Goal: Complete application form

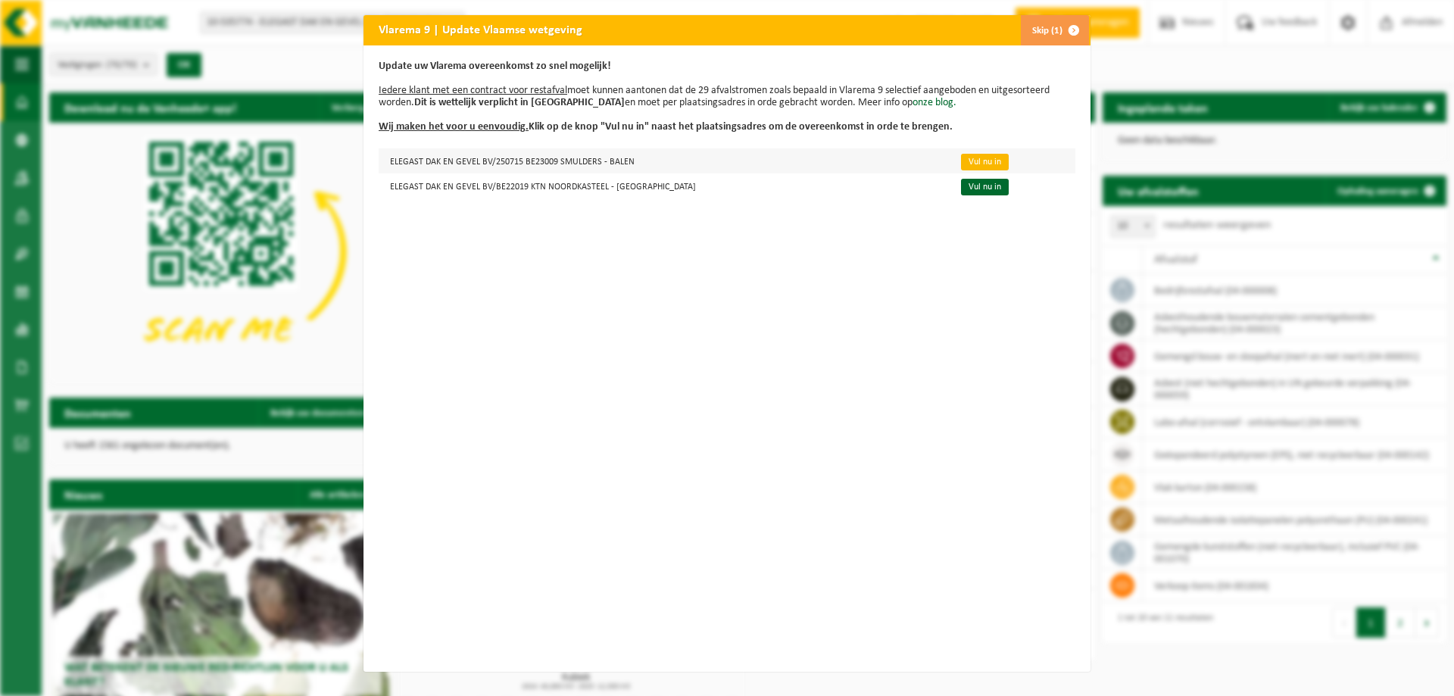
click at [961, 165] on link "Vul nu in" at bounding box center [985, 162] width 48 height 17
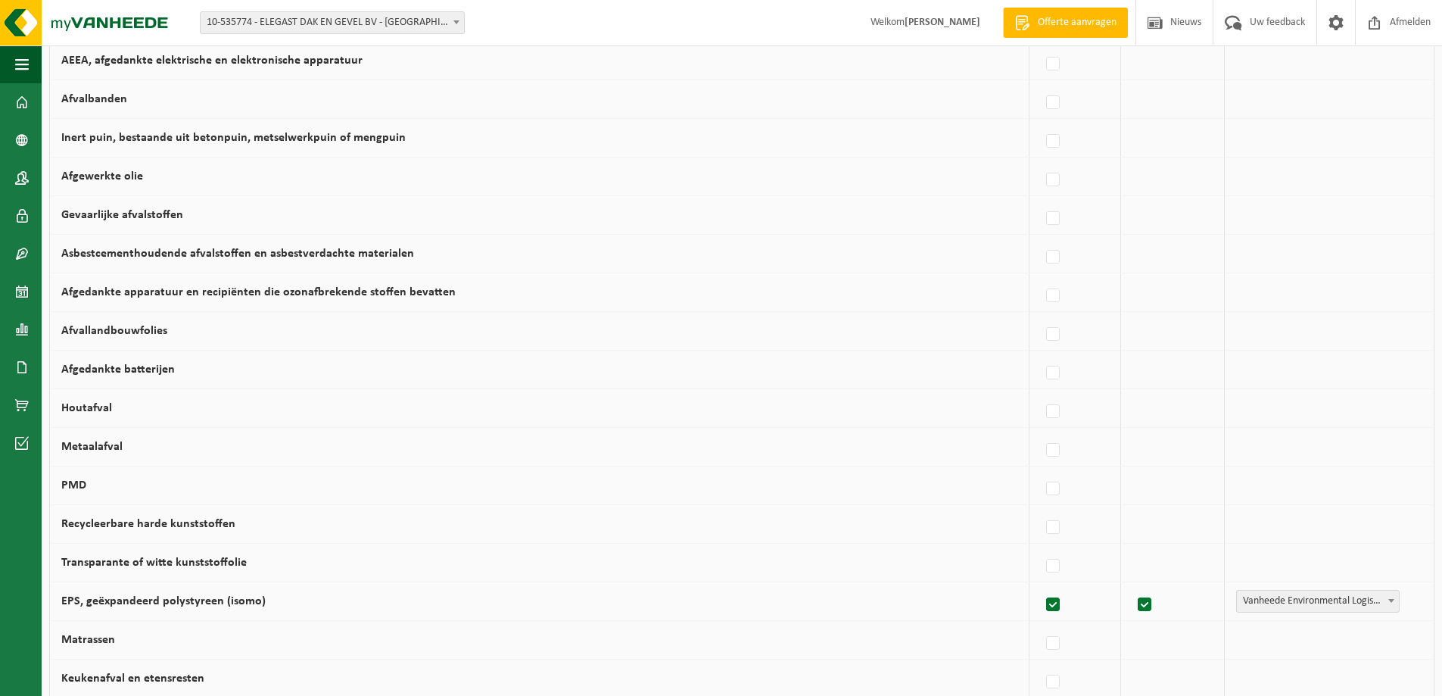
scroll to position [530, 0]
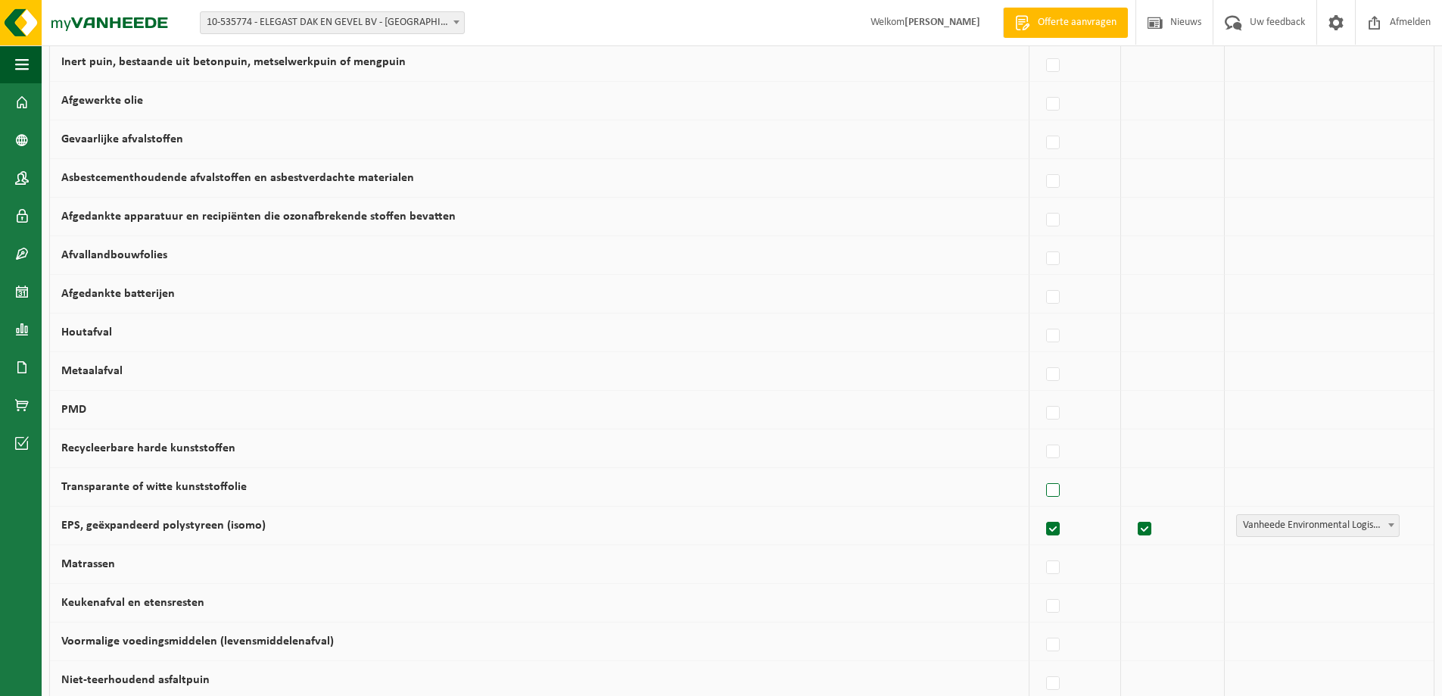
click at [1046, 491] on label at bounding box center [1053, 490] width 21 height 23
click at [1041, 472] on input "Transparante of witte kunststoffolie" at bounding box center [1040, 471] width 1 height 1
checkbox input "true"
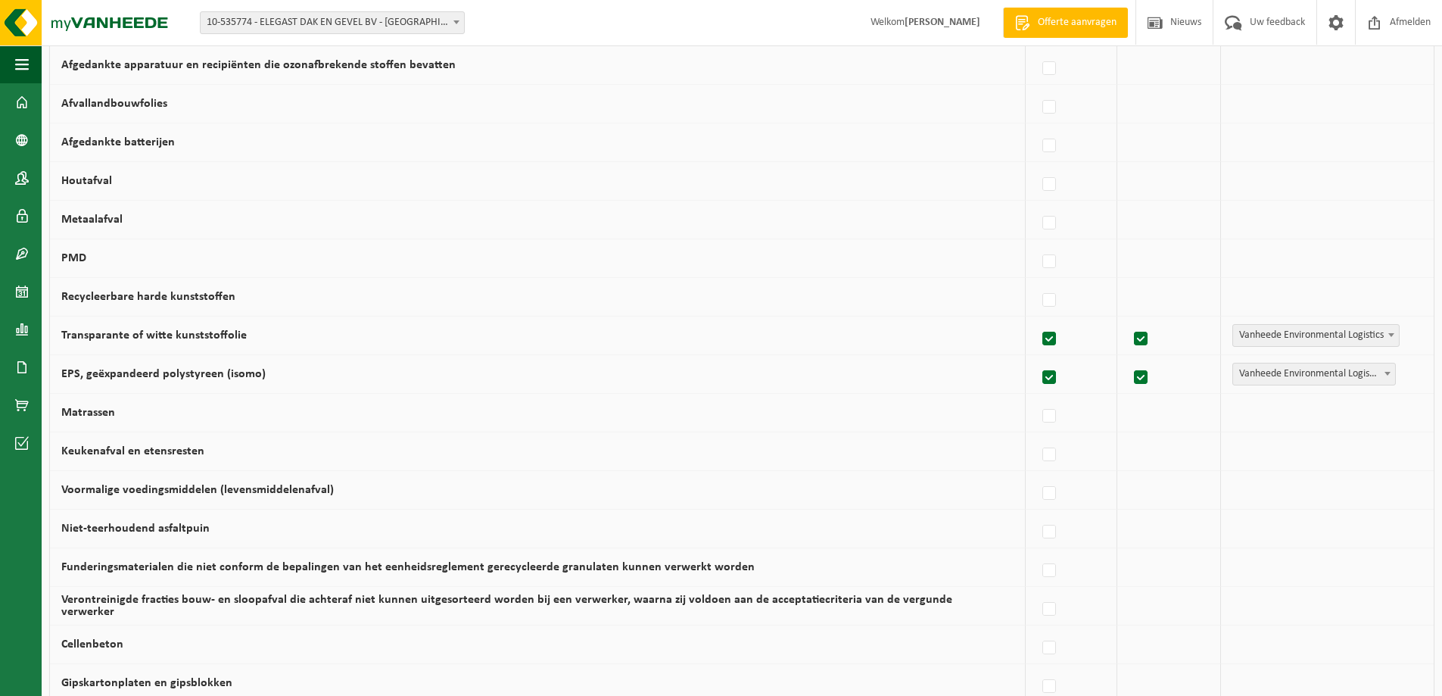
scroll to position [757, 0]
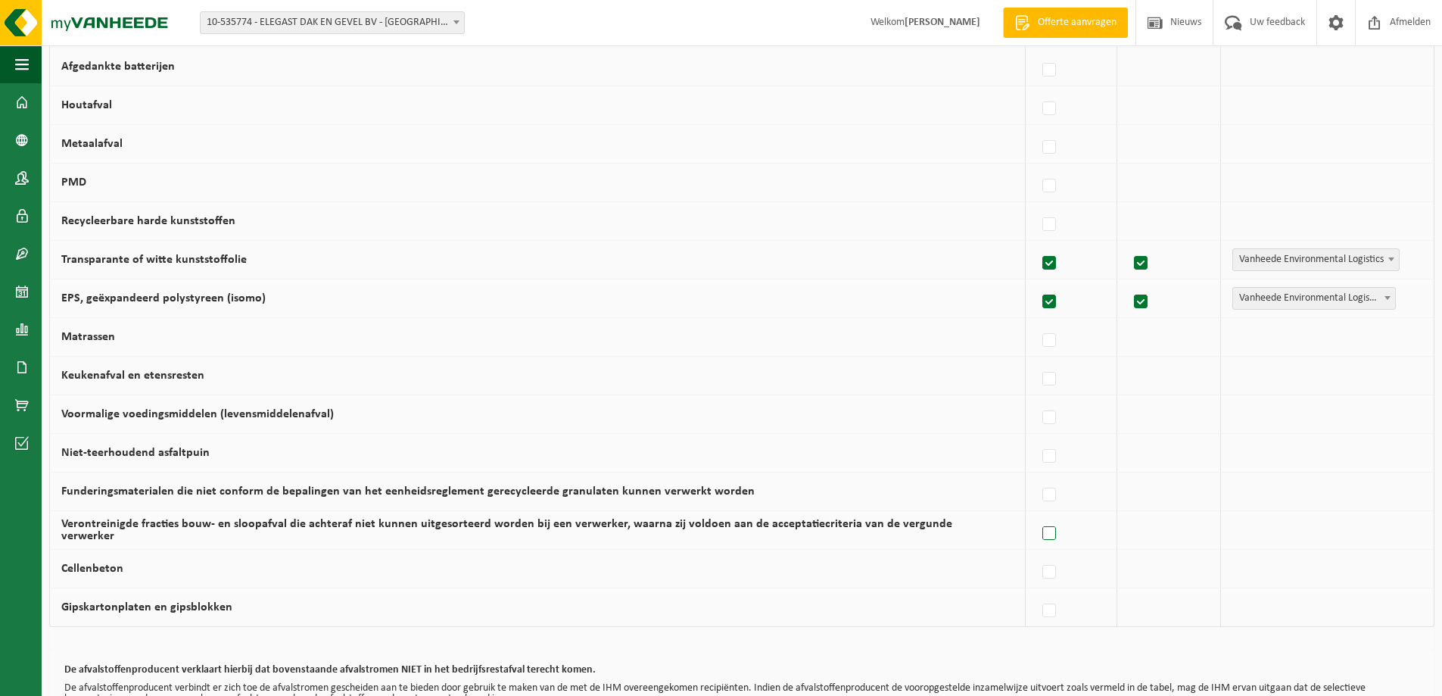
click at [1042, 534] on label at bounding box center [1049, 533] width 21 height 23
click at [1037, 515] on input "Verontreinigde fracties bouw- en sloopafval die achteraf niet kunnen uitgesorte…" at bounding box center [1036, 514] width 1 height 1
checkbox input "true"
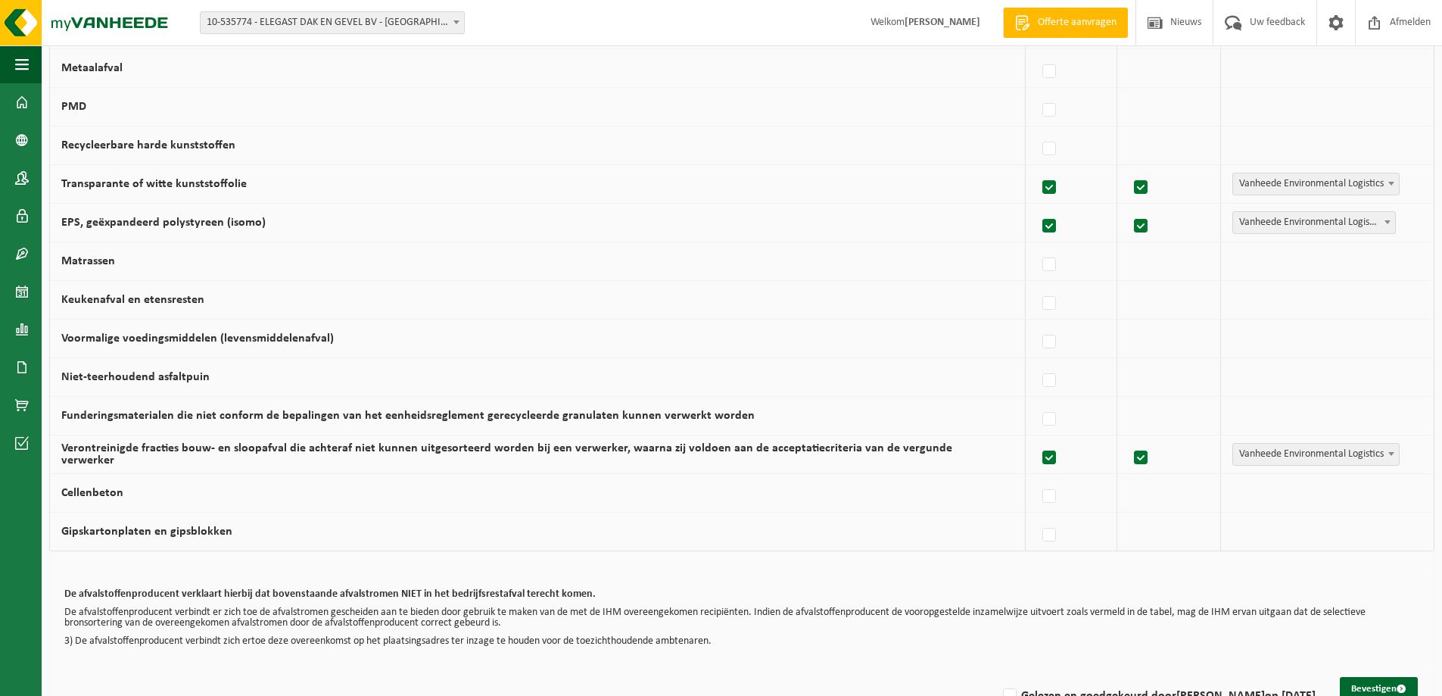
scroll to position [874, 0]
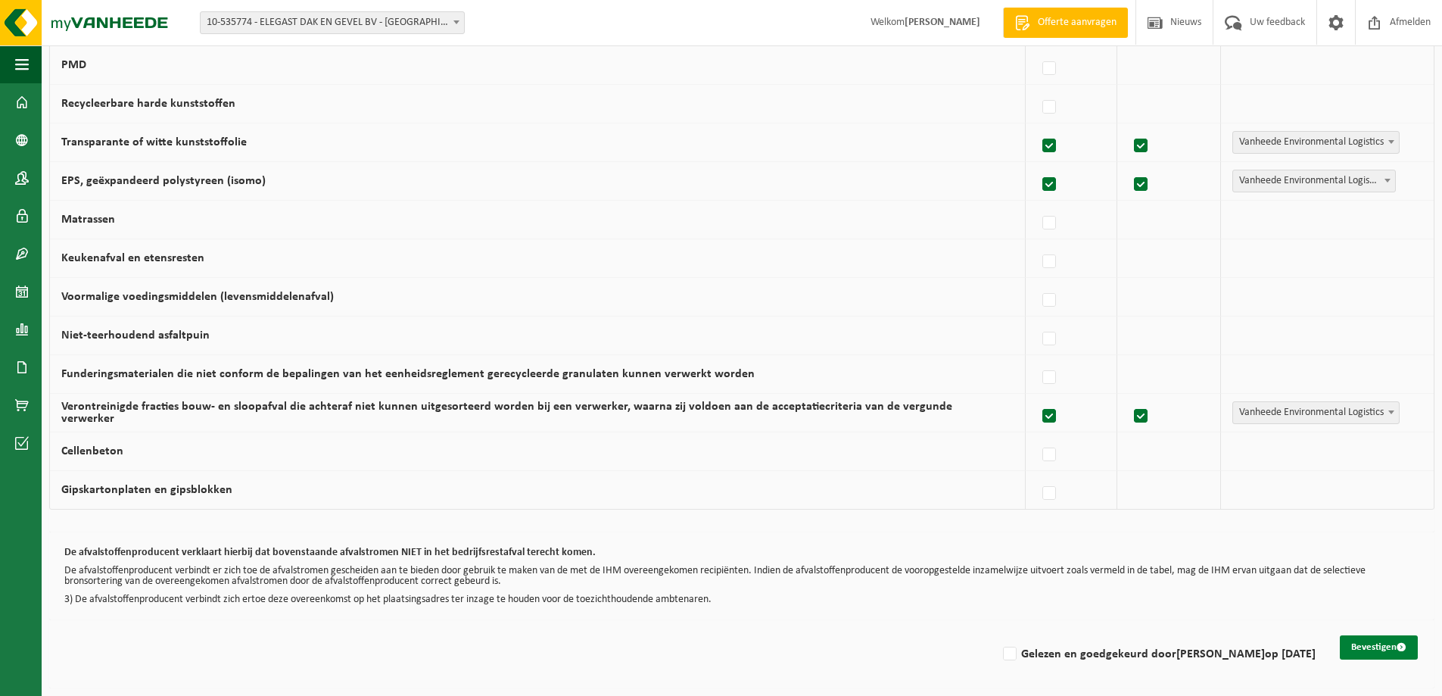
click at [1360, 647] on button "Bevestigen" at bounding box center [1379, 647] width 78 height 24
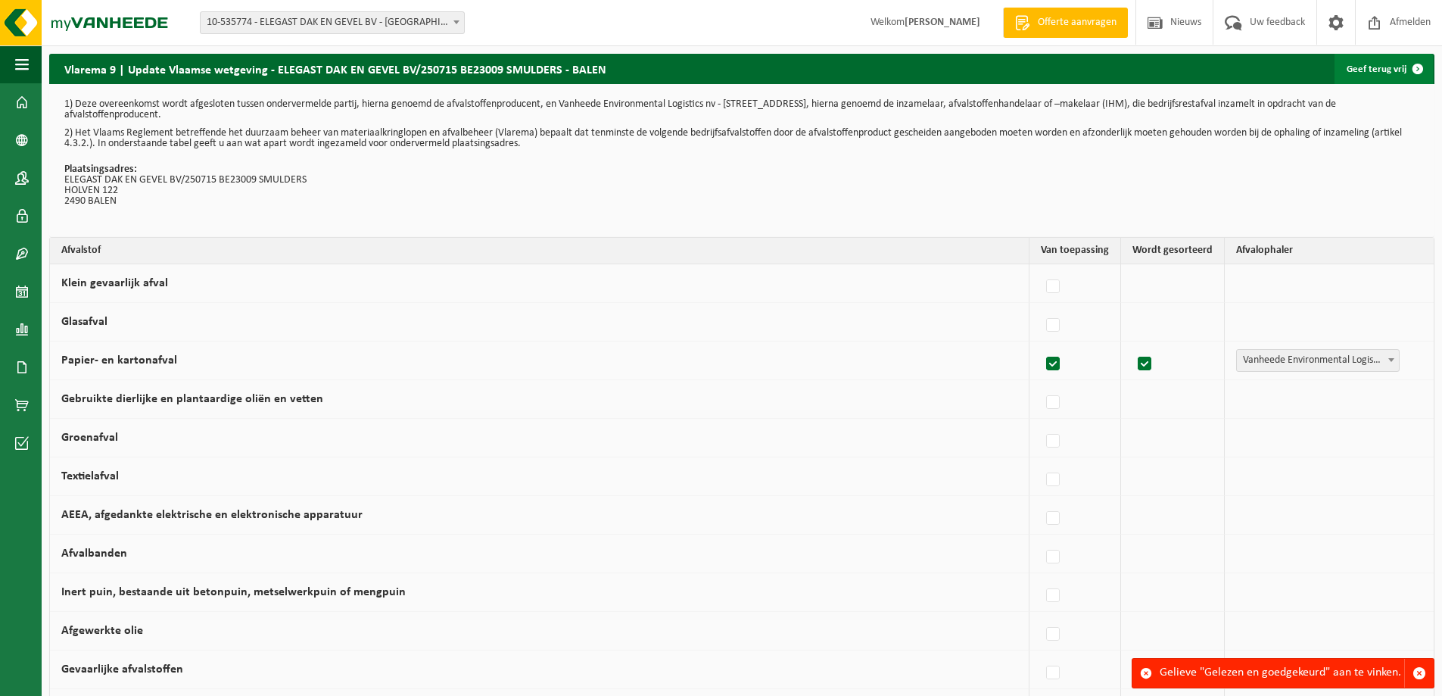
click at [1420, 64] on span at bounding box center [1418, 69] width 30 height 30
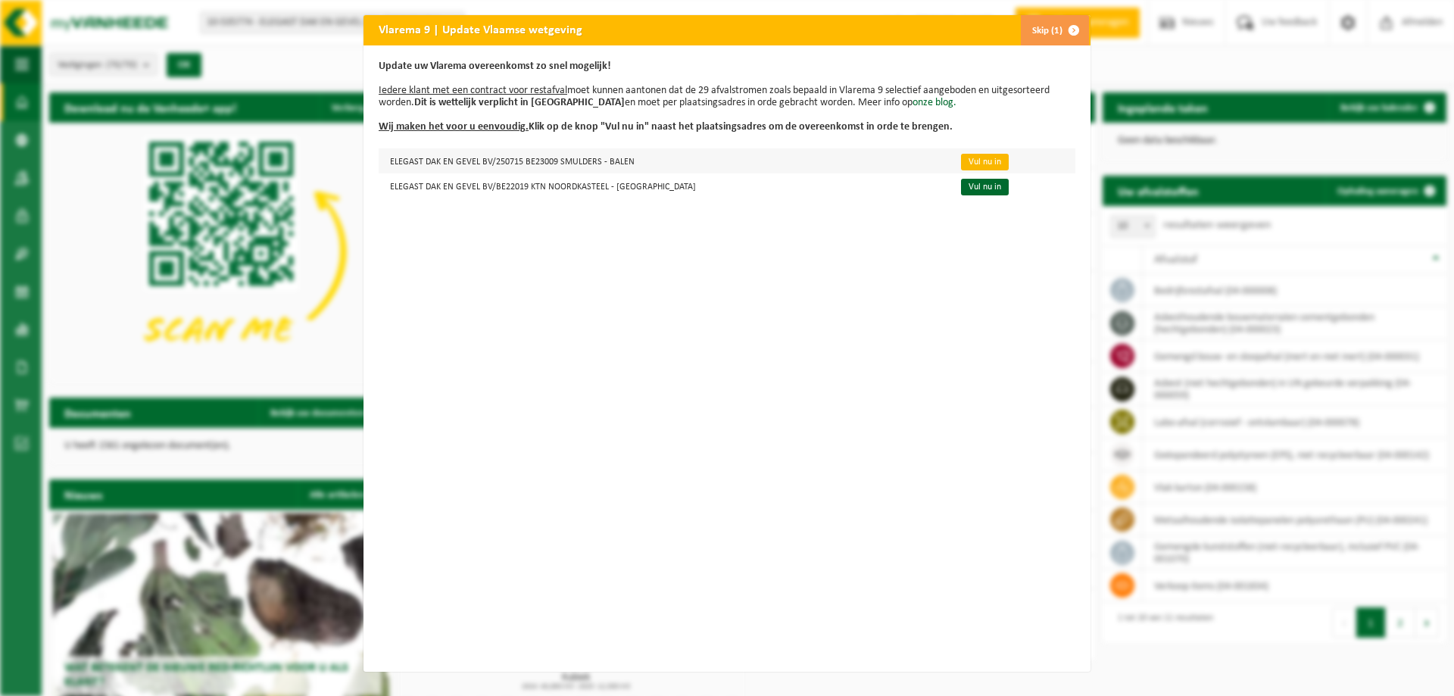
click at [970, 157] on link "Vul nu in" at bounding box center [985, 162] width 48 height 17
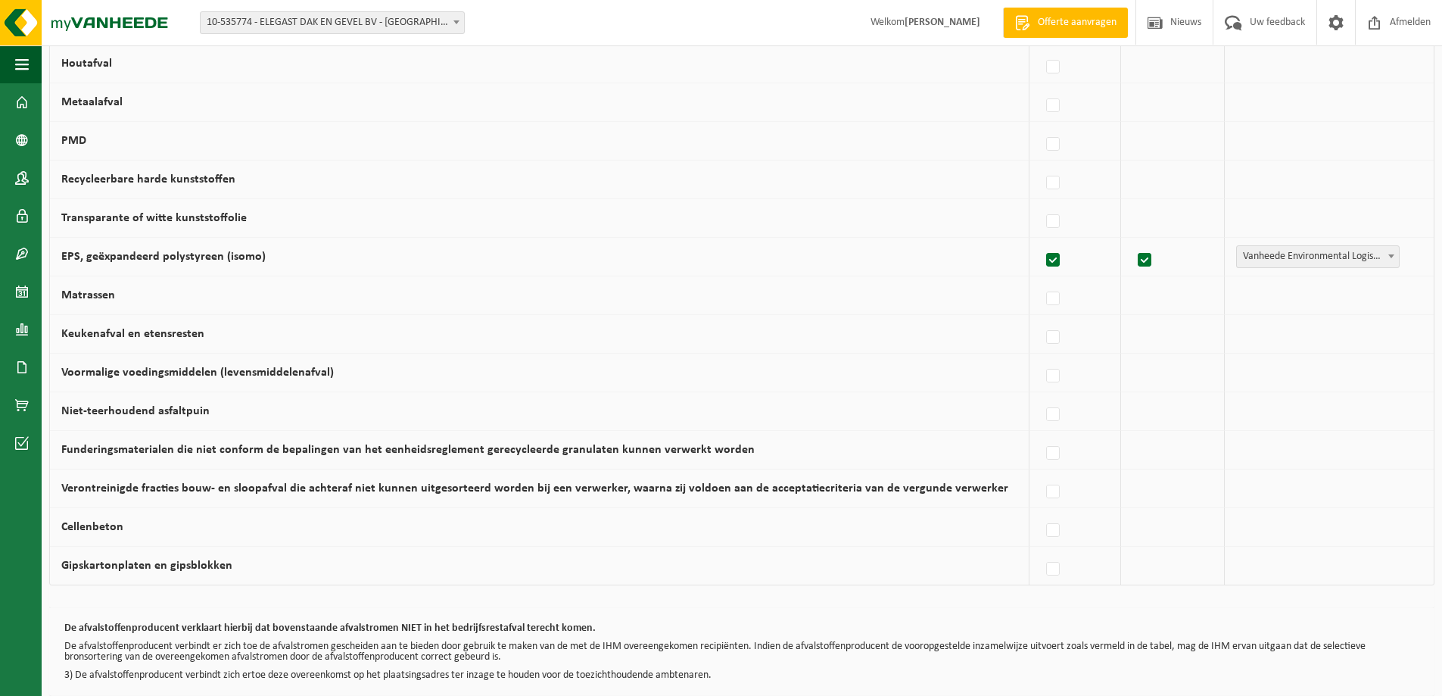
scroll to position [723, 0]
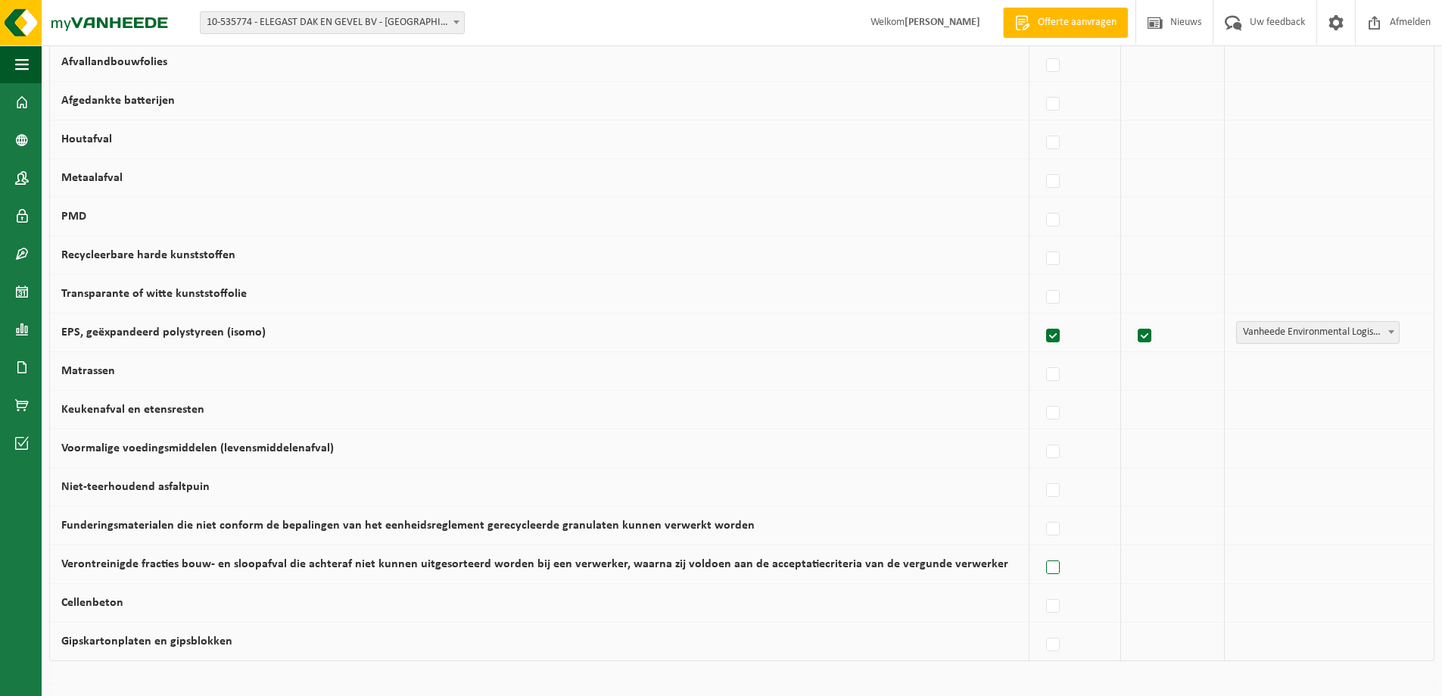
click at [1047, 564] on label at bounding box center [1053, 567] width 21 height 23
click at [1041, 549] on input "Verontreinigde fracties bouw- en sloopafval die achteraf niet kunnen uitgesorte…" at bounding box center [1040, 548] width 1 height 1
checkbox input "true"
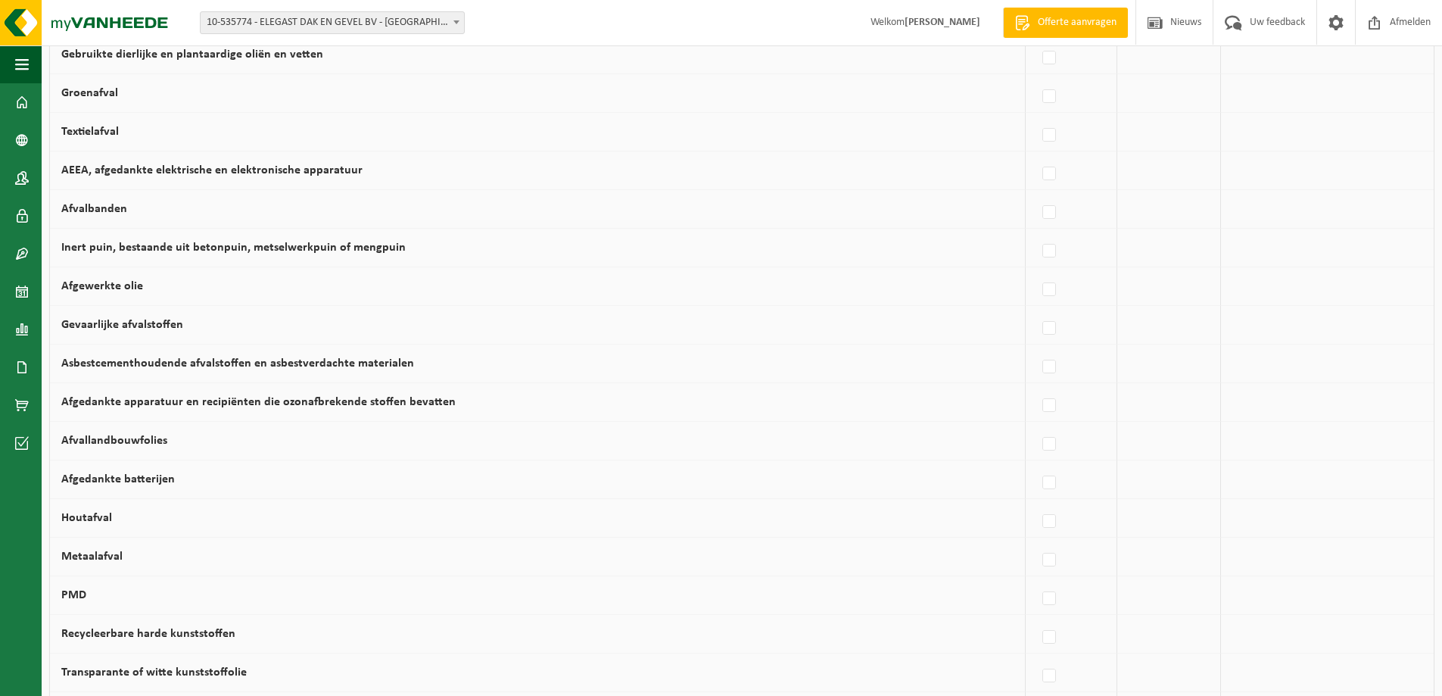
scroll to position [420, 0]
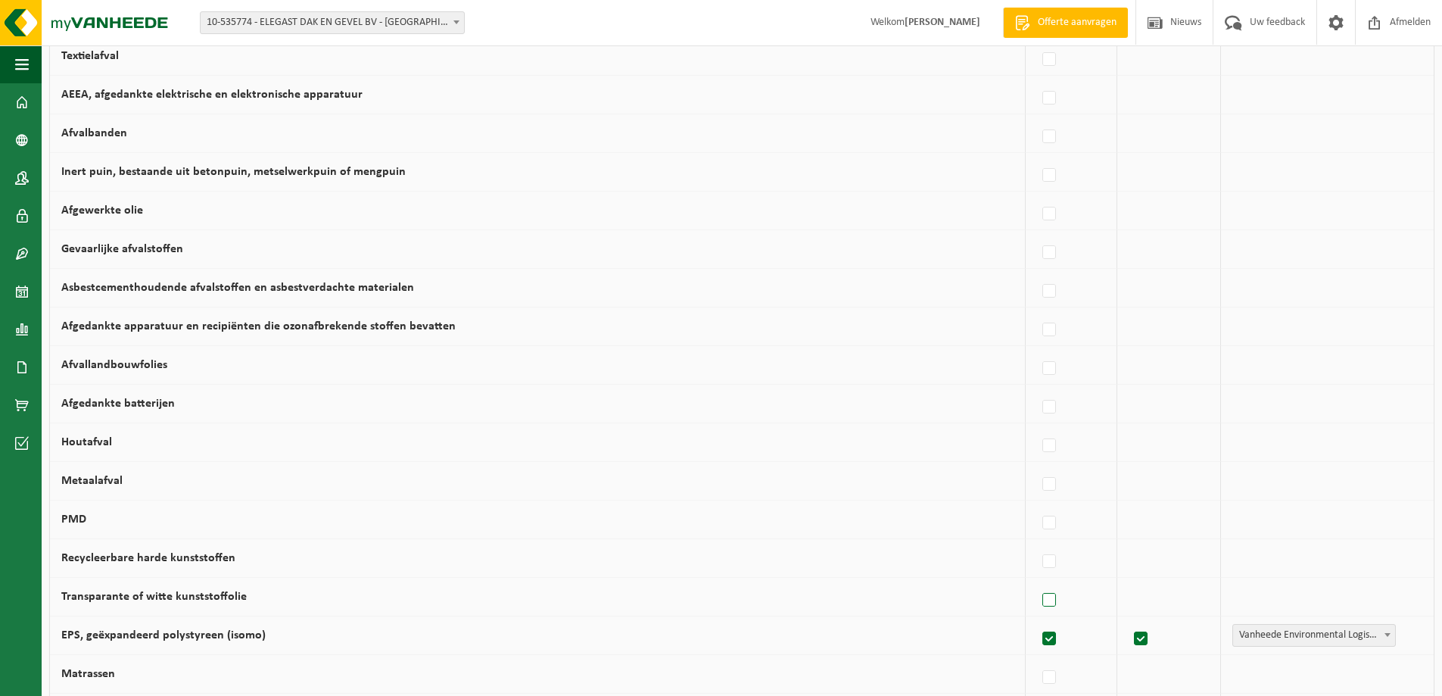
click at [1043, 597] on label at bounding box center [1049, 600] width 21 height 23
click at [1037, 581] on input "Transparante of witte kunststoffolie" at bounding box center [1036, 581] width 1 height 1
checkbox input "true"
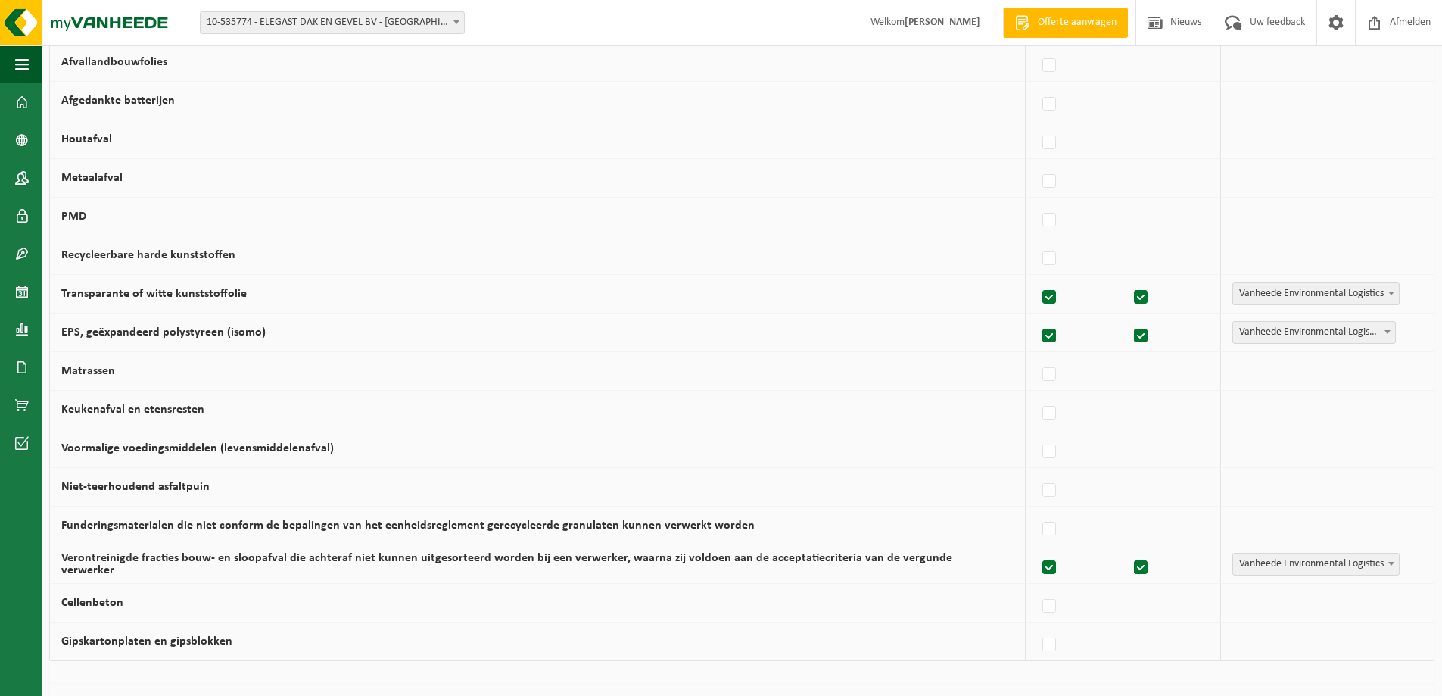
scroll to position [874, 0]
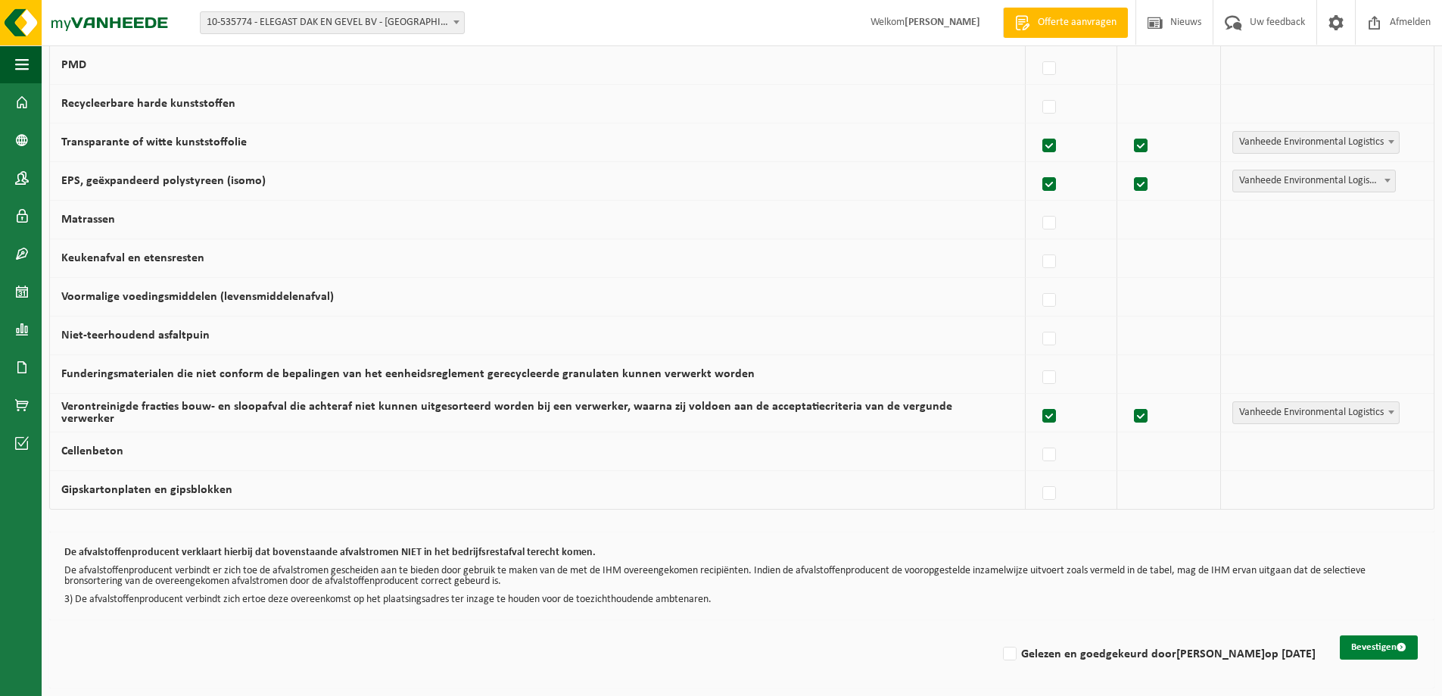
click at [1375, 638] on button "Bevestigen" at bounding box center [1379, 647] width 78 height 24
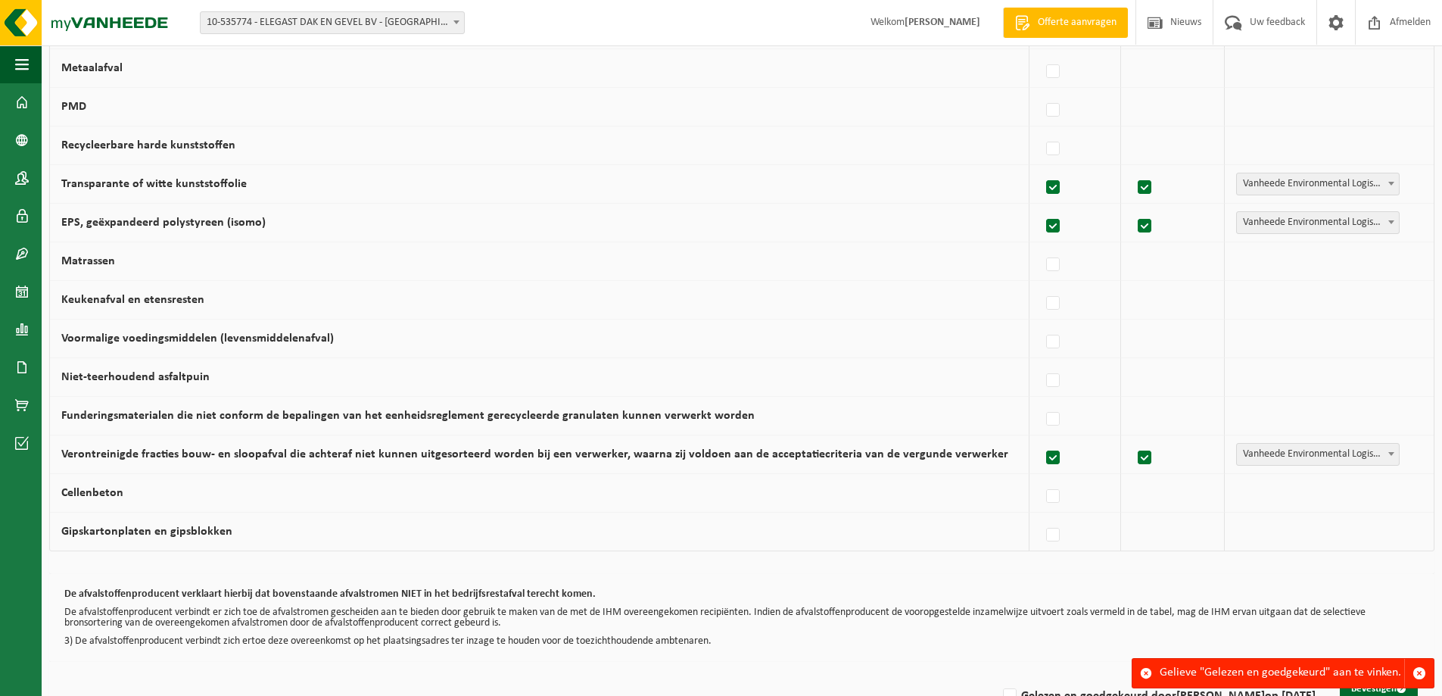
scroll to position [874, 0]
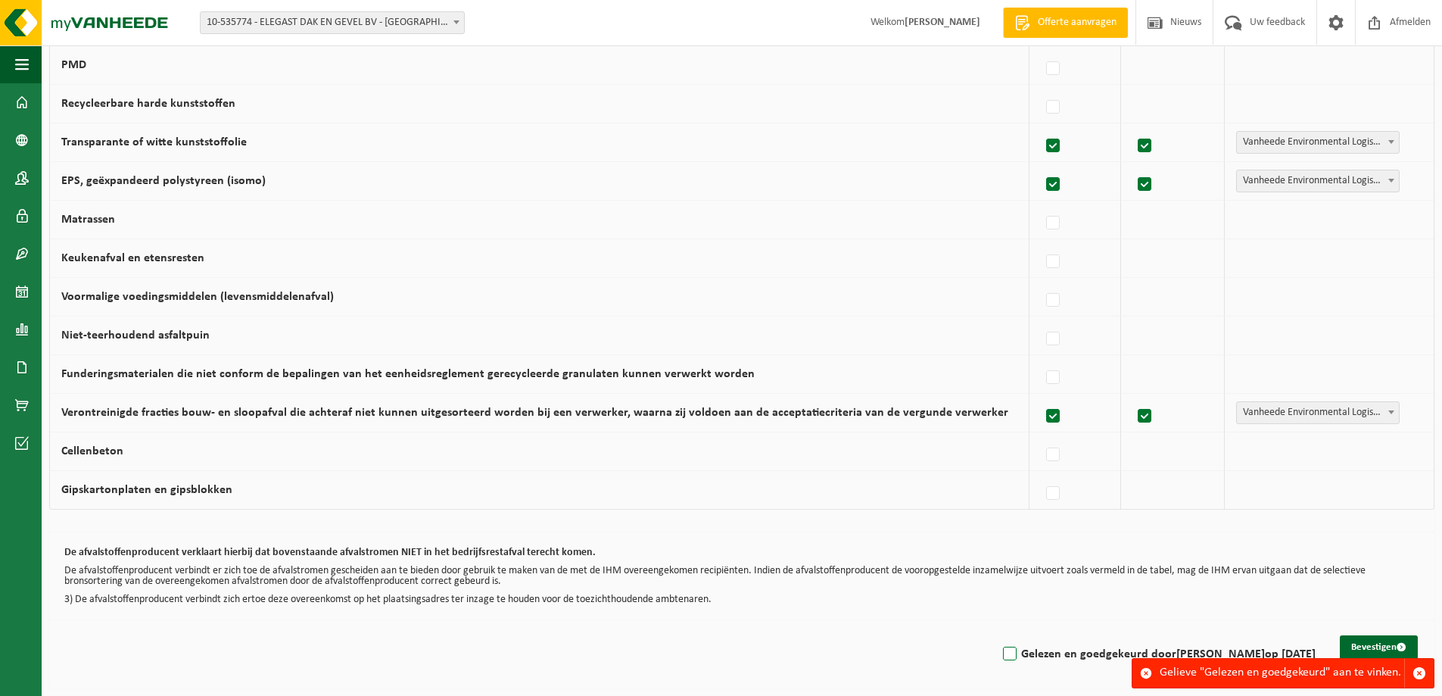
click at [1000, 653] on label "Gelezen en goedgekeurd door [PERSON_NAME] op [DATE]" at bounding box center [1158, 654] width 316 height 23
click at [997, 635] on input "Gelezen en goedgekeurd door [PERSON_NAME] op [DATE]" at bounding box center [997, 634] width 1 height 1
checkbox input "true"
click at [1364, 647] on button "Bevestigen" at bounding box center [1379, 647] width 78 height 24
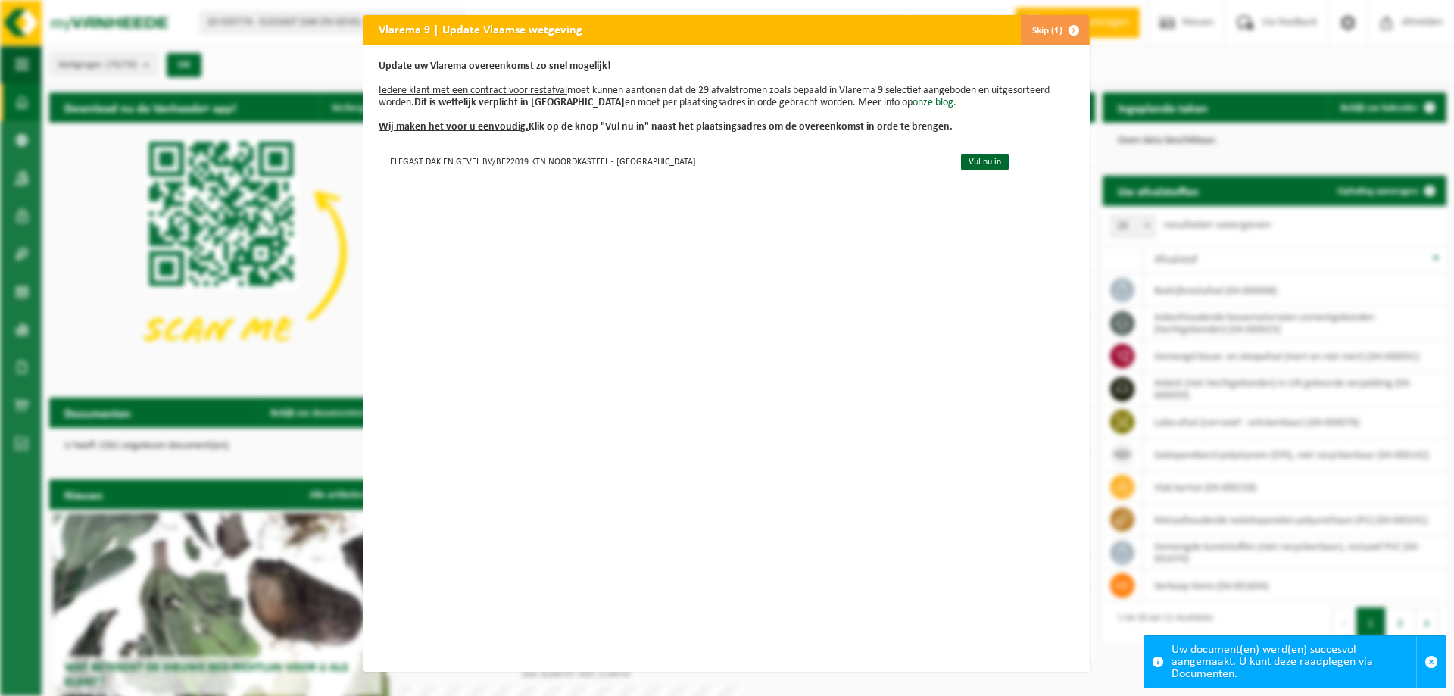
click at [1069, 30] on span "button" at bounding box center [1073, 30] width 30 height 30
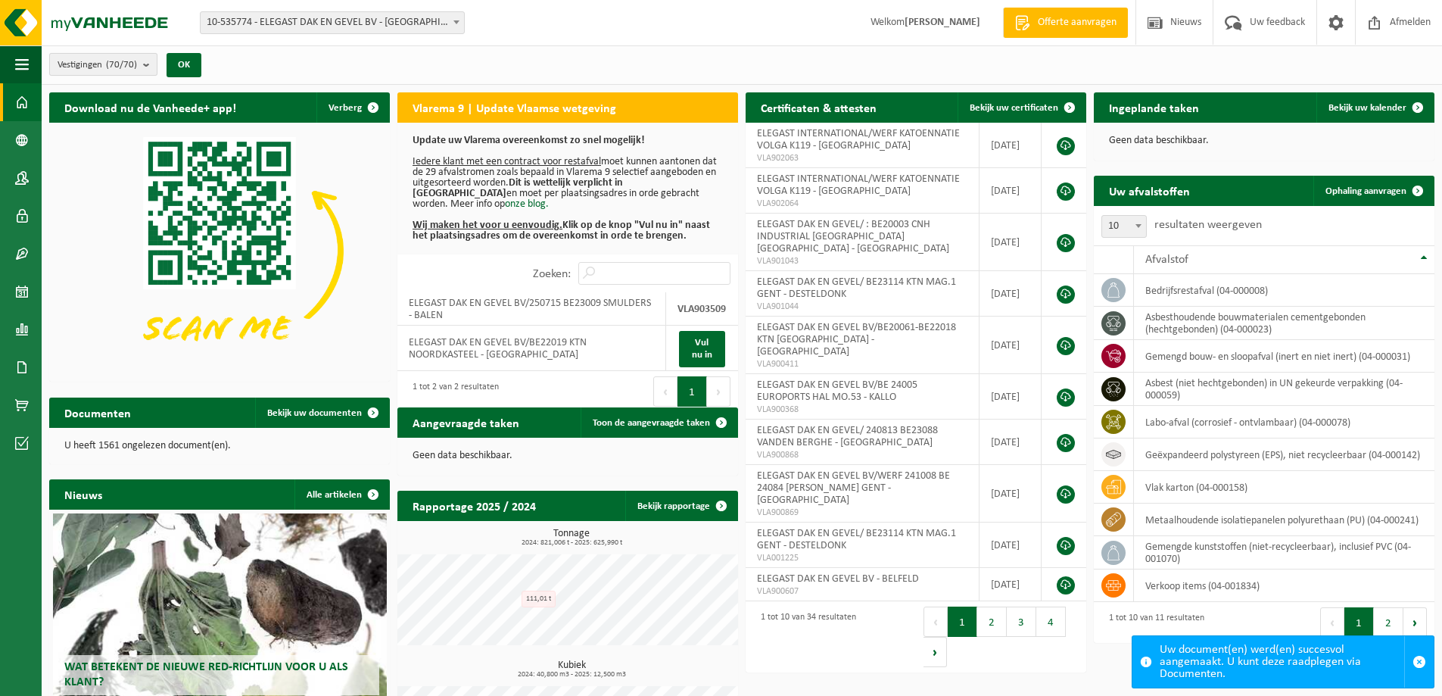
click at [151, 66] on b "submit" at bounding box center [150, 64] width 14 height 21
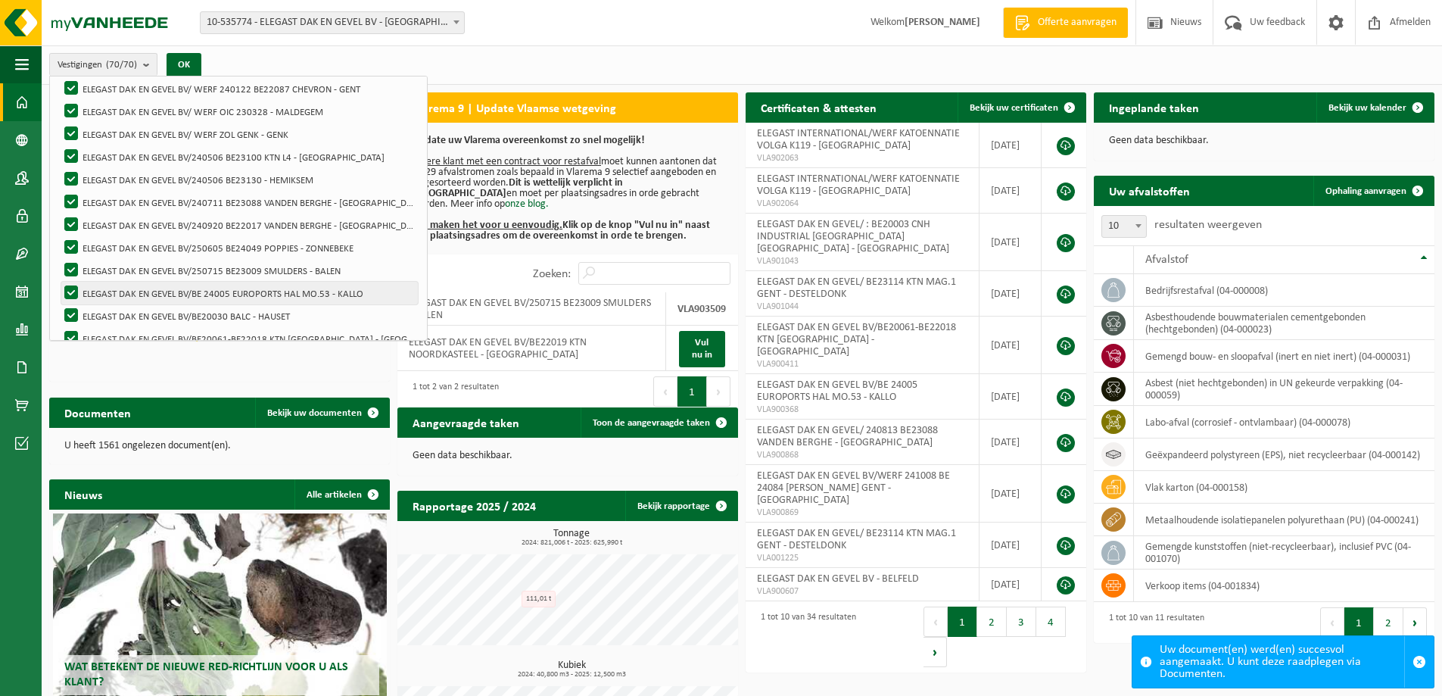
scroll to position [227, 0]
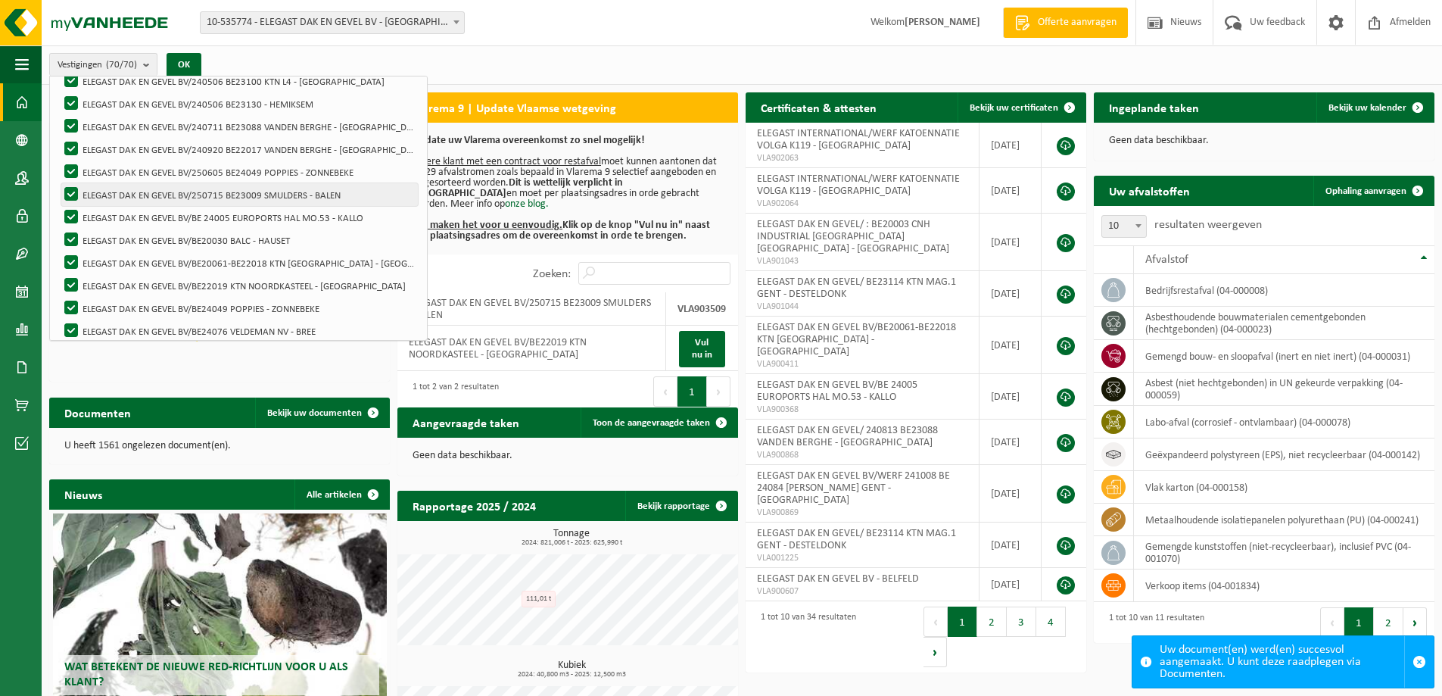
click at [276, 193] on label "ELEGAST DAK EN GEVEL BV/250715 BE23009 SMULDERS - BALEN" at bounding box center [239, 194] width 357 height 23
click at [59, 183] on input "ELEGAST DAK EN GEVEL BV/250715 BE23009 SMULDERS - BALEN" at bounding box center [58, 182] width 1 height 1
click at [314, 195] on label "ELEGAST DAK EN GEVEL BV/250715 BE23009 SMULDERS - BALEN" at bounding box center [239, 194] width 357 height 23
click at [59, 183] on input "ELEGAST DAK EN GEVEL BV/250715 BE23009 SMULDERS - BALEN" at bounding box center [58, 182] width 1 height 1
checkbox input "true"
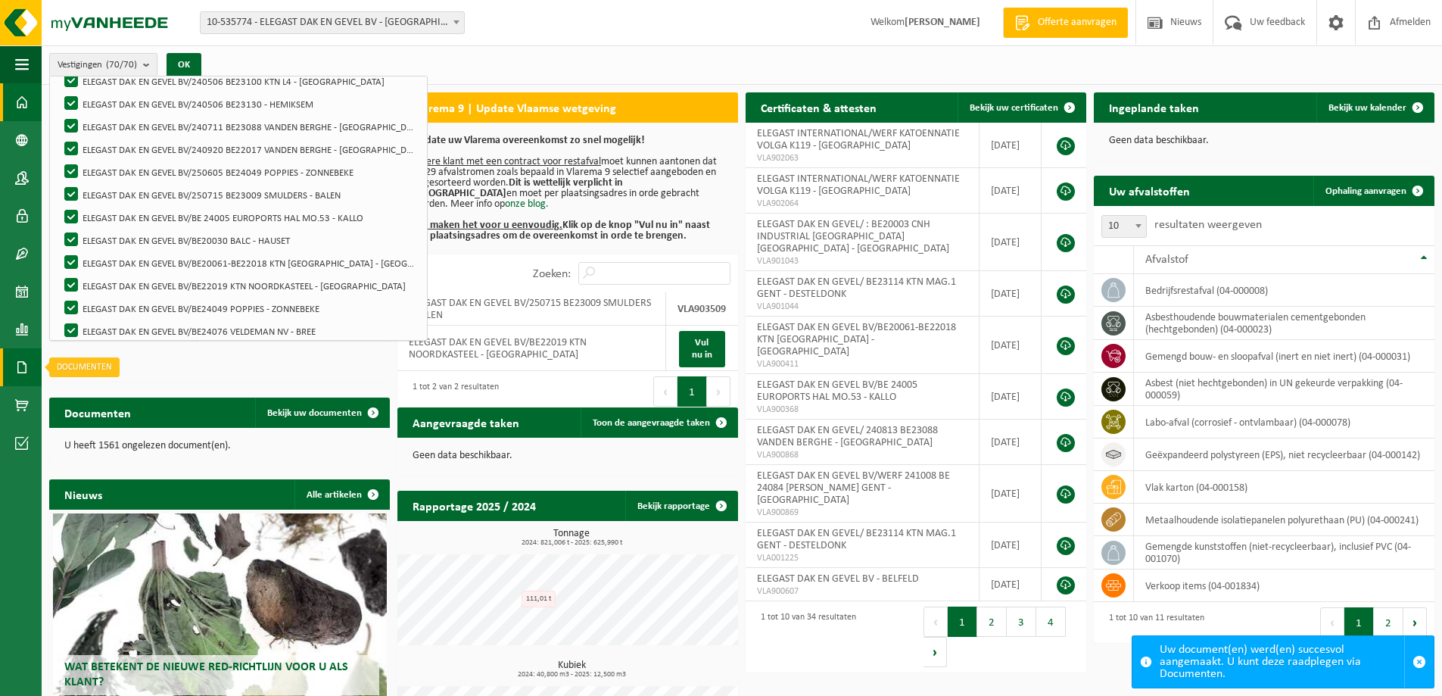
click at [28, 363] on span at bounding box center [22, 367] width 14 height 38
click at [91, 398] on span "Documenten" at bounding box center [116, 399] width 56 height 29
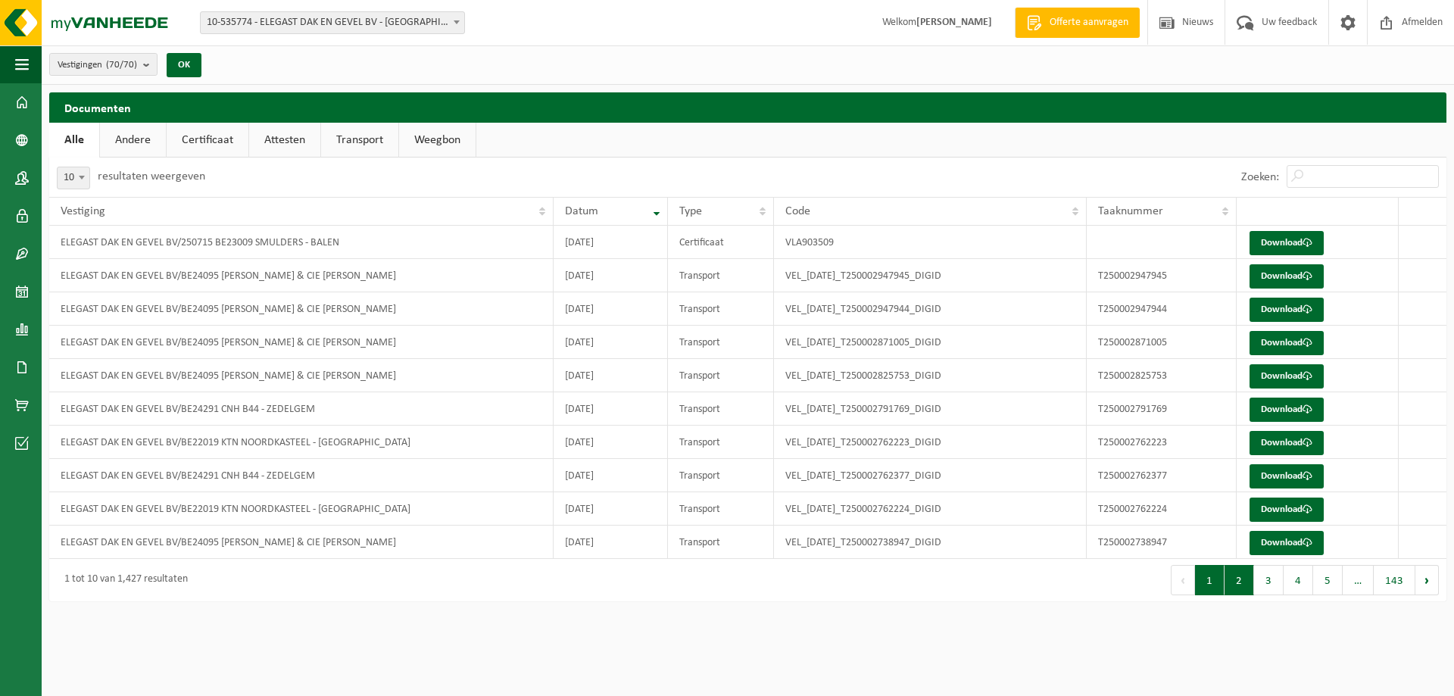
click at [1246, 590] on button "2" at bounding box center [1239, 580] width 30 height 30
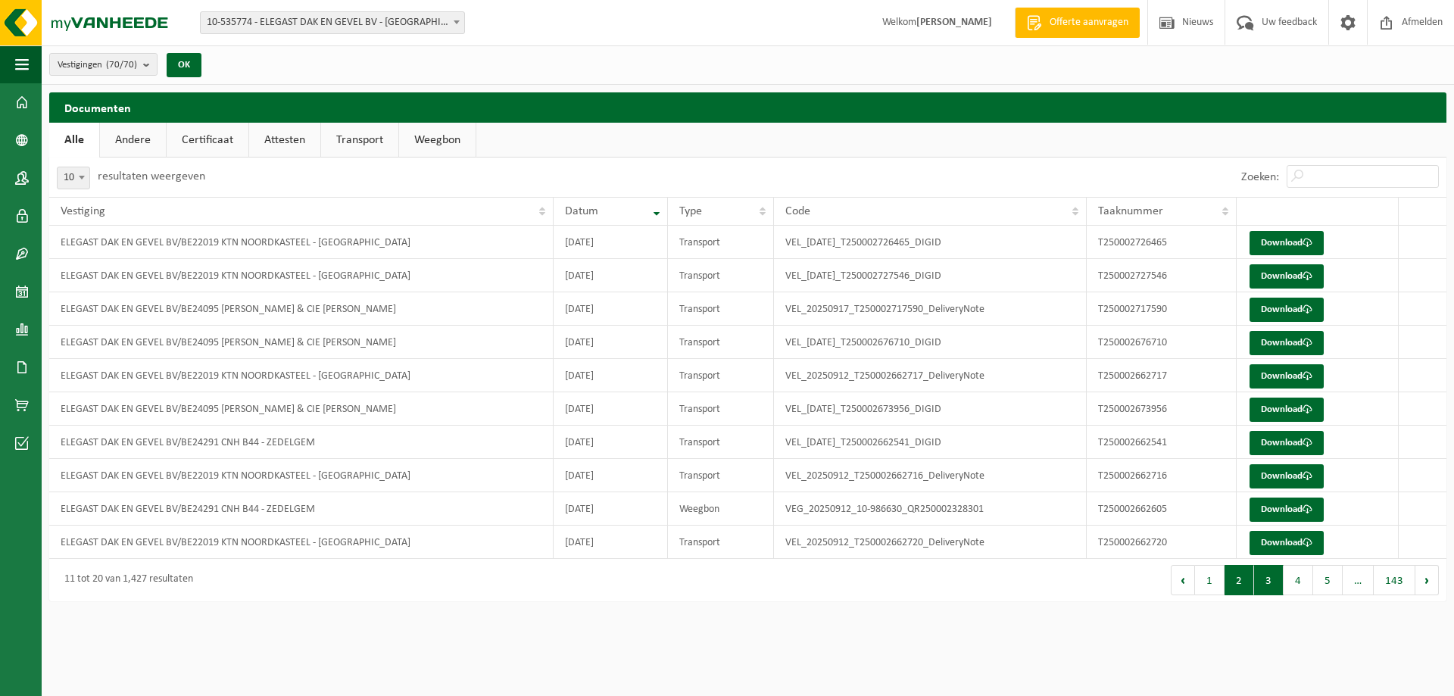
click at [1267, 584] on button "3" at bounding box center [1269, 580] width 30 height 30
click at [1299, 576] on button "4" at bounding box center [1298, 580] width 30 height 30
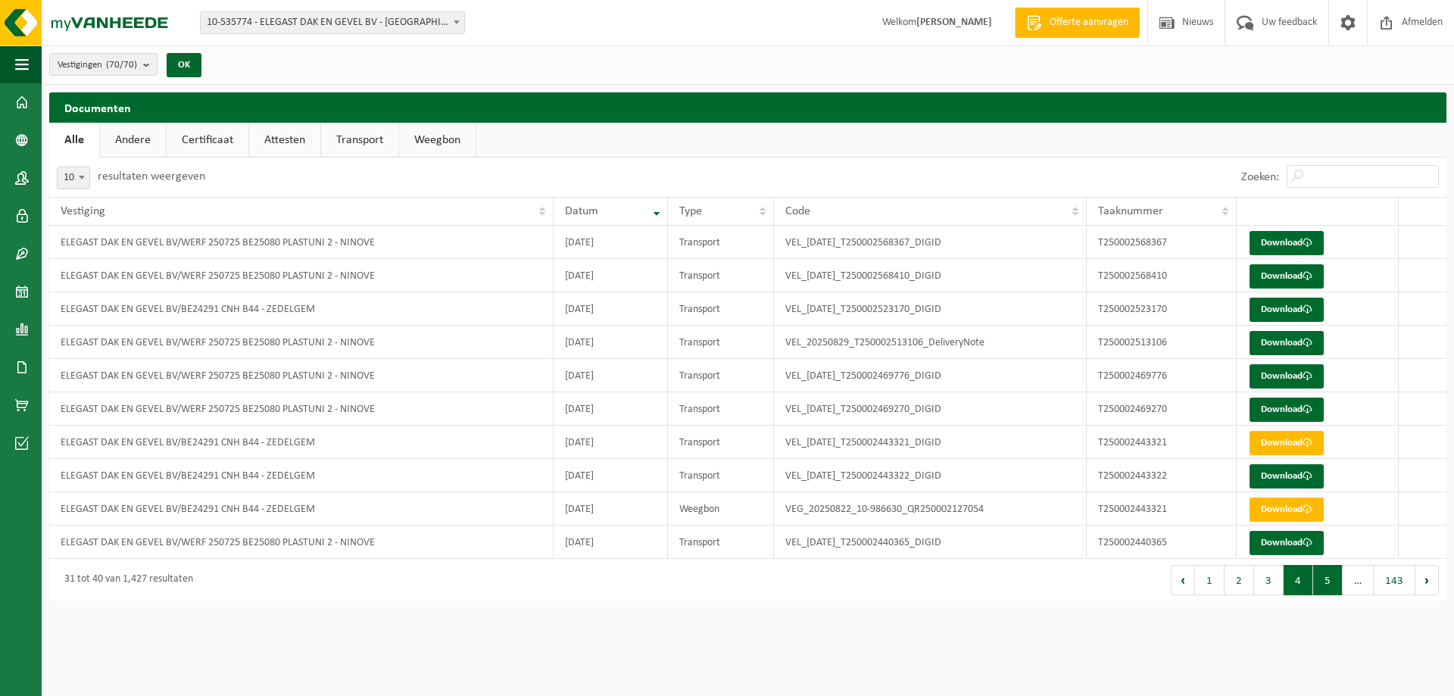
click at [1329, 589] on button "5" at bounding box center [1328, 580] width 30 height 30
